Goal: Obtain resource: Download file/media

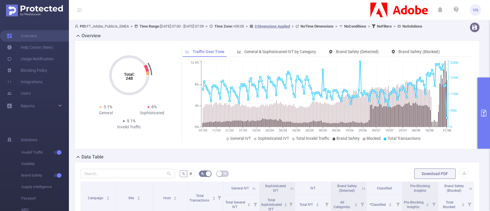
click at [483, 44] on div "PID: FT_Adobe_Publicis_EMEA > Time Range: 2025-03-01 07:00 - 2025-08-31 07:59 >…" at bounding box center [279, 206] width 421 height 373
drag, startPoint x: 483, startPoint y: 44, endPoint x: 486, endPoint y: 50, distance: 7.2
click at [486, 50] on section "PID: FT_Adobe_Publicis_EMEA > Time Range: 2025-03-01 07:00 - 2025-08-31 07:59 >…" at bounding box center [279, 105] width 421 height 211
click at [489, 123] on button "primary" at bounding box center [483, 112] width 13 height 71
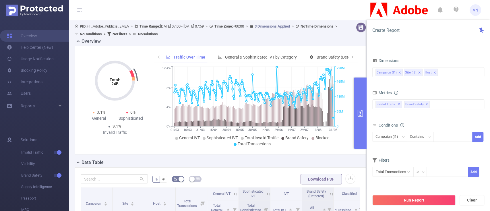
click at [420, 123] on div "Conditions" at bounding box center [428, 125] width 112 height 9
click at [362, 128] on button "primary" at bounding box center [360, 112] width 13 height 71
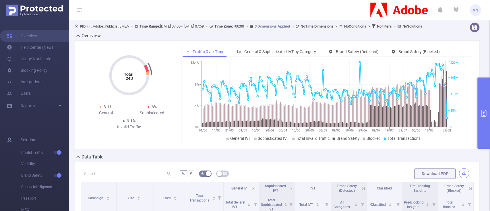
click at [459, 177] on button "button" at bounding box center [464, 173] width 10 height 10
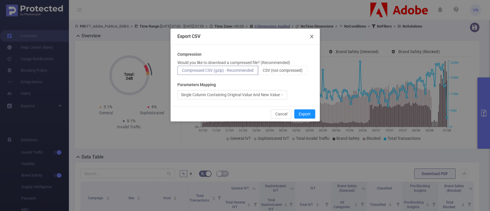
click at [311, 33] on span "Close" at bounding box center [312, 37] width 16 height 16
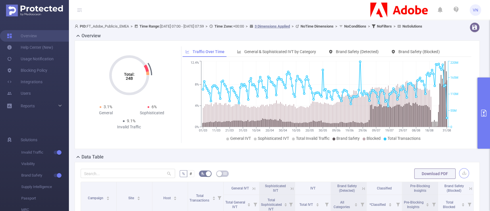
click at [459, 178] on button "button" at bounding box center [464, 173] width 10 height 10
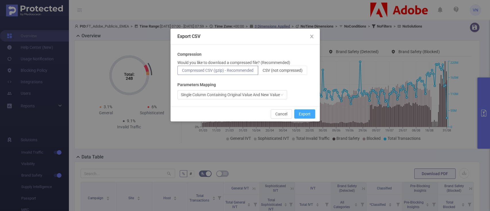
click at [300, 112] on button "Export" at bounding box center [304, 113] width 21 height 9
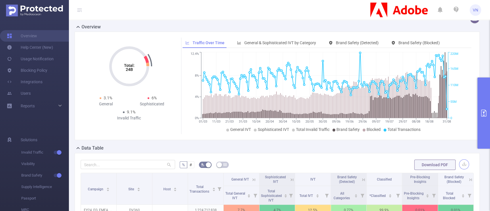
scroll to position [10, 0]
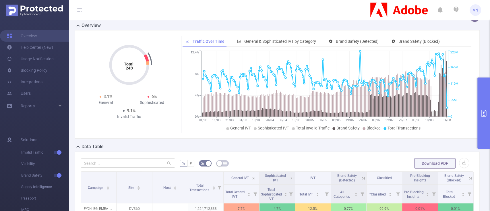
click at [480, 91] on button "primary" at bounding box center [483, 112] width 13 height 71
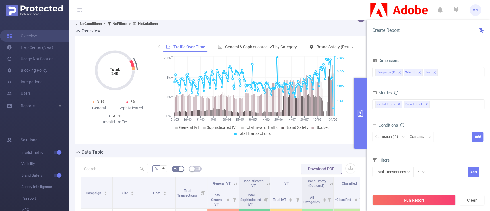
click at [484, 72] on div "Time Range 2025-03-01 07:00 _ 2025-08-31 07:59 Advanced Time Properties Time Zo…" at bounding box center [427, 132] width 123 height 176
drag, startPoint x: 484, startPoint y: 72, endPoint x: 484, endPoint y: 84, distance: 12.3
click at [484, 84] on div "Time Range 2025-03-01 07:00 _ 2025-08-31 07:59 Advanced Time Properties Time Zo…" at bounding box center [427, 132] width 123 height 176
click at [484, 93] on div "Time Range 2025-03-01 07:00 _ 2025-08-31 07:59 Advanced Time Properties Time Zo…" at bounding box center [427, 132] width 123 height 176
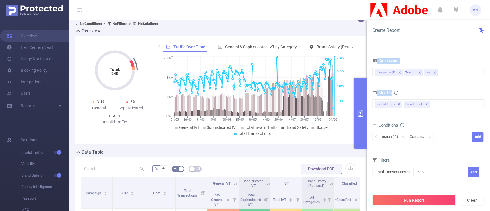
drag, startPoint x: 484, startPoint y: 93, endPoint x: 464, endPoint y: 90, distance: 20.3
click at [464, 90] on div "Time Range 2025-03-01 07:00 _ 2025-08-31 07:59 Advanced Time Properties Time Zo…" at bounding box center [427, 132] width 123 height 176
click at [464, 90] on div "Metrics" at bounding box center [428, 93] width 112 height 9
drag, startPoint x: 482, startPoint y: 94, endPoint x: 483, endPoint y: 107, distance: 12.6
click at [483, 107] on div at bounding box center [483, 138] width 1 height 106
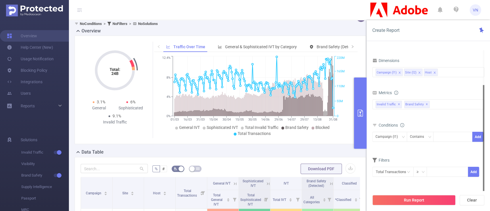
click at [483, 107] on div at bounding box center [483, 138] width 1 height 106
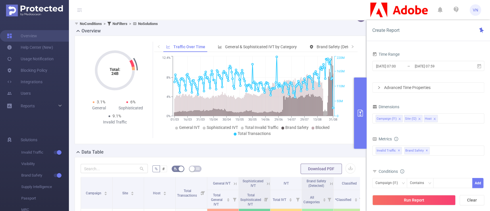
drag, startPoint x: 483, startPoint y: 107, endPoint x: 482, endPoint y: 6, distance: 101.0
click at [482, 6] on section "VN Overview Help Center (New) Usage Notification Blocking Policy Integrations U…" at bounding box center [245, 105] width 490 height 211
click at [382, 84] on div "Advanced Time Properties" at bounding box center [427, 88] width 111 height 10
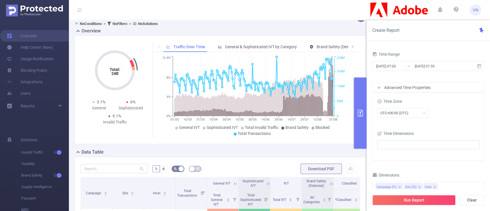
click at [382, 84] on div "Advanced Time Properties" at bounding box center [427, 88] width 111 height 10
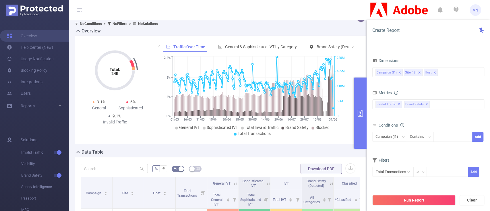
drag, startPoint x: 484, startPoint y: 60, endPoint x: 454, endPoint y: 153, distance: 97.5
click at [454, 153] on section "Time Range 2025-03-01 07:00 _ 2025-08-31 07:59 Advanced Time Properties Time Zo…" at bounding box center [428, 120] width 112 height 141
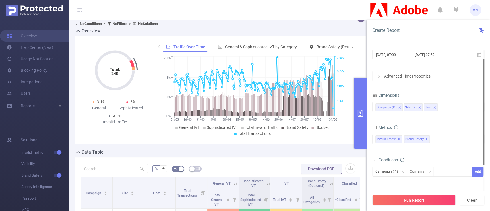
drag, startPoint x: 484, startPoint y: 120, endPoint x: 481, endPoint y: 74, distance: 46.0
click at [481, 74] on section "Time Range 2025-03-01 07:00 _ 2025-08-31 07:59 Advanced Time Properties Time Zo…" at bounding box center [428, 120] width 112 height 141
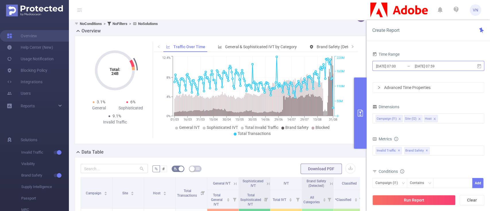
click at [409, 66] on input "[DATE] 07:00" at bounding box center [398, 66] width 46 height 8
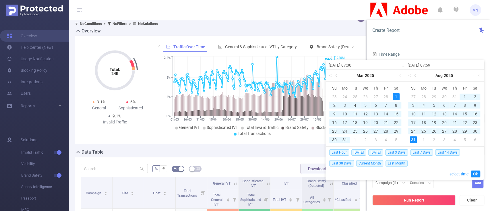
click at [393, 98] on div "1" at bounding box center [395, 96] width 7 height 7
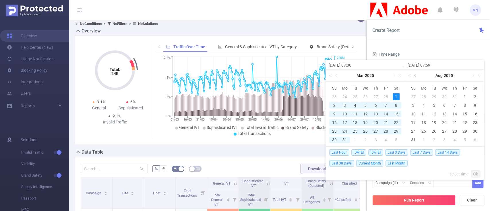
click at [413, 75] on link at bounding box center [415, 75] width 5 height 11
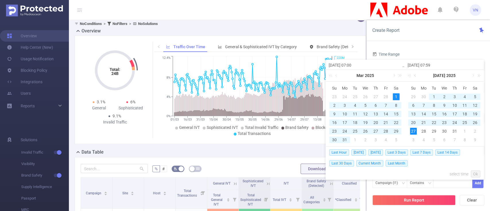
click at [413, 75] on link at bounding box center [415, 75] width 5 height 11
click at [472, 75] on link at bounding box center [472, 75] width 5 height 11
click at [474, 130] on div "31" at bounding box center [474, 131] width 7 height 7
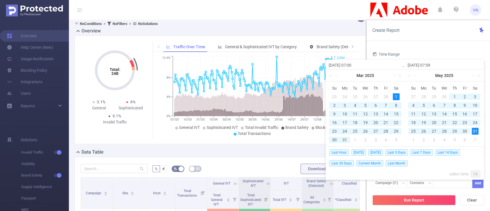
type input "[DATE] 07:59"
click at [475, 173] on link "Ok" at bounding box center [475, 173] width 9 height 7
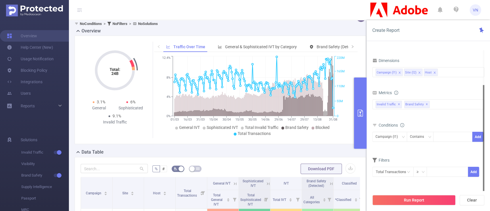
drag, startPoint x: 483, startPoint y: 100, endPoint x: 475, endPoint y: 181, distance: 81.6
click at [475, 181] on section "Time Range 2025-03-01 07:00 _ 2025-05-31 07:59 Advanced Time Properties Time Zo…" at bounding box center [428, 120] width 112 height 141
click at [408, 201] on button "Run Report" at bounding box center [413, 200] width 83 height 10
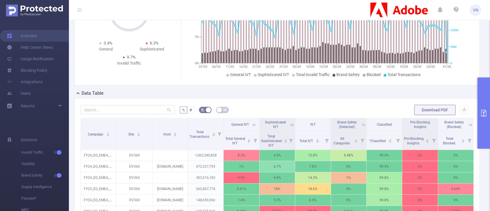
scroll to position [61, 0]
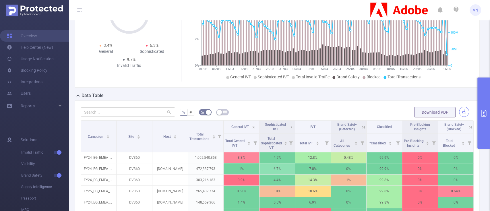
click at [459, 117] on button "button" at bounding box center [464, 112] width 10 height 10
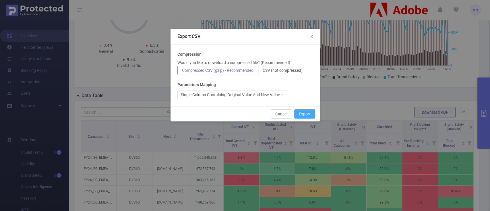
click at [300, 116] on button "Export" at bounding box center [304, 113] width 21 height 9
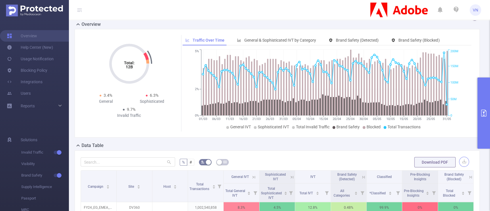
scroll to position [1, 0]
